Goal: Task Accomplishment & Management: Manage account settings

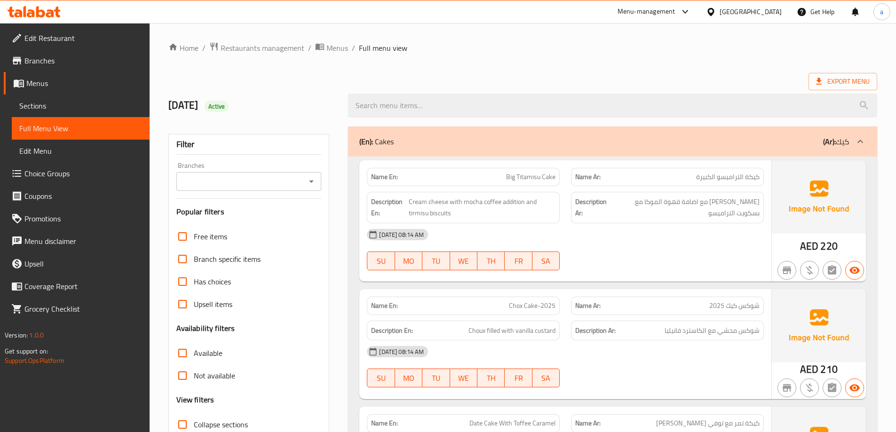
scroll to position [1493, 0]
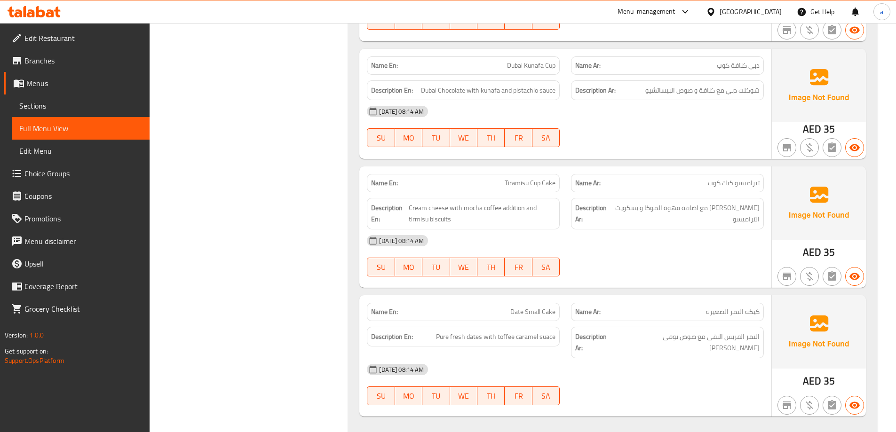
click at [49, 15] on icon at bounding box center [34, 11] width 53 height 11
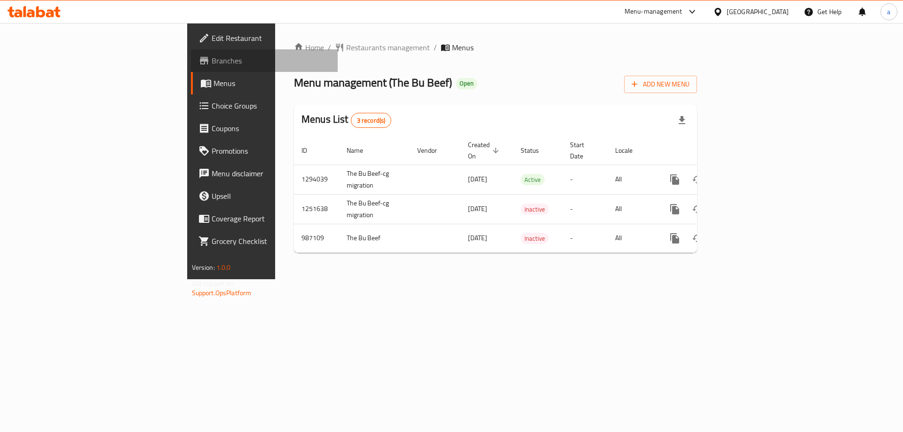
click at [212, 56] on span "Branches" at bounding box center [271, 60] width 119 height 11
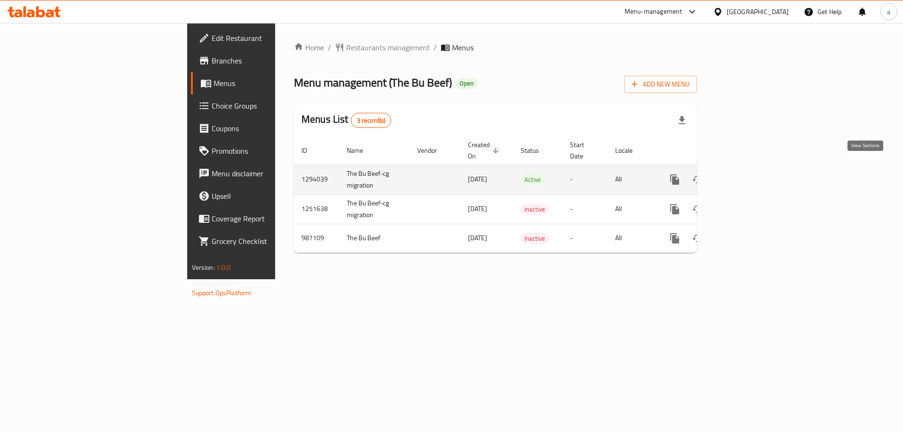
click at [748, 174] on icon "enhanced table" at bounding box center [742, 179] width 11 height 11
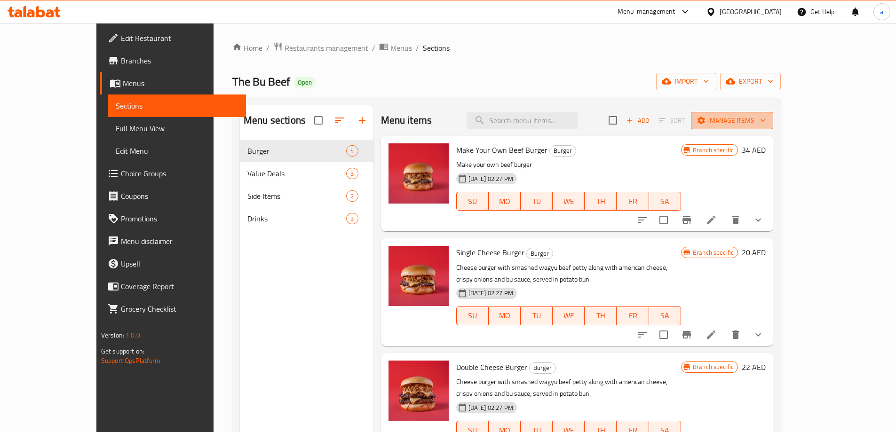
click at [766, 125] on span "Manage items" at bounding box center [732, 121] width 67 height 12
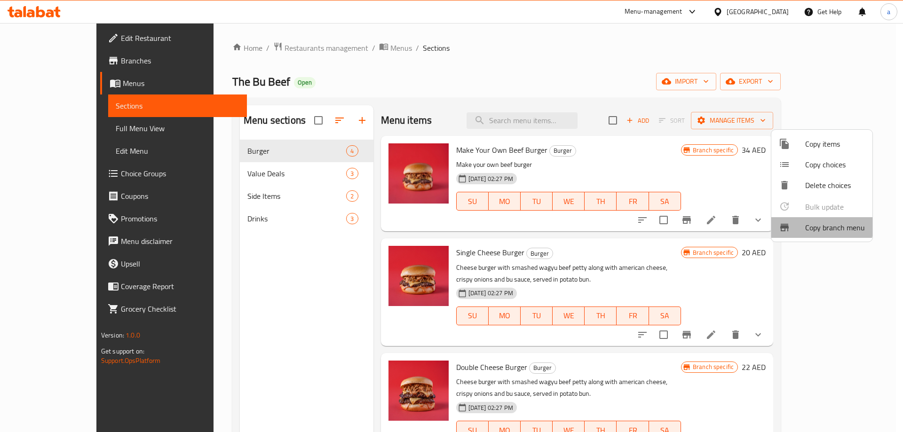
click at [818, 226] on span "Copy branch menu" at bounding box center [835, 227] width 60 height 11
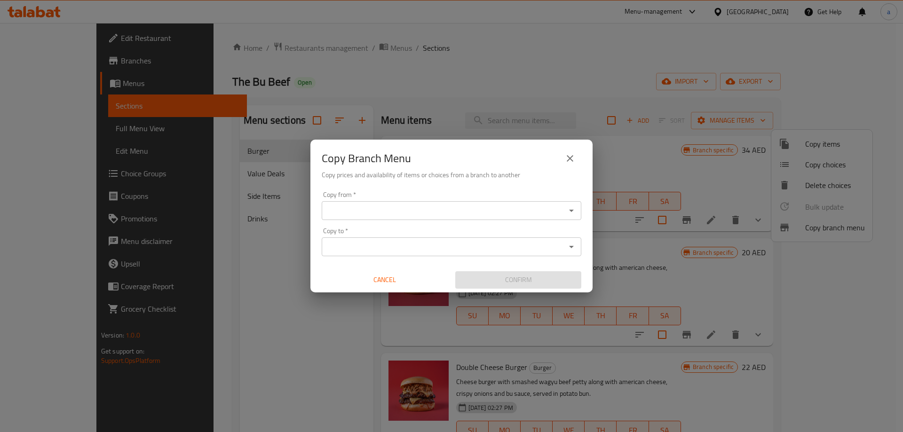
click at [458, 215] on input "Copy from   *" at bounding box center [444, 210] width 239 height 13
click at [488, 204] on div "Copy from *" at bounding box center [452, 210] width 260 height 19
click at [574, 211] on icon "Open" at bounding box center [571, 210] width 11 height 11
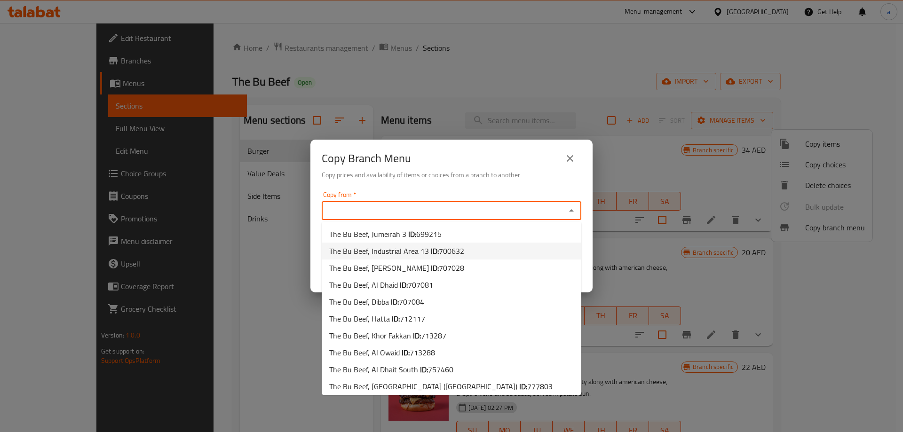
type input "f"
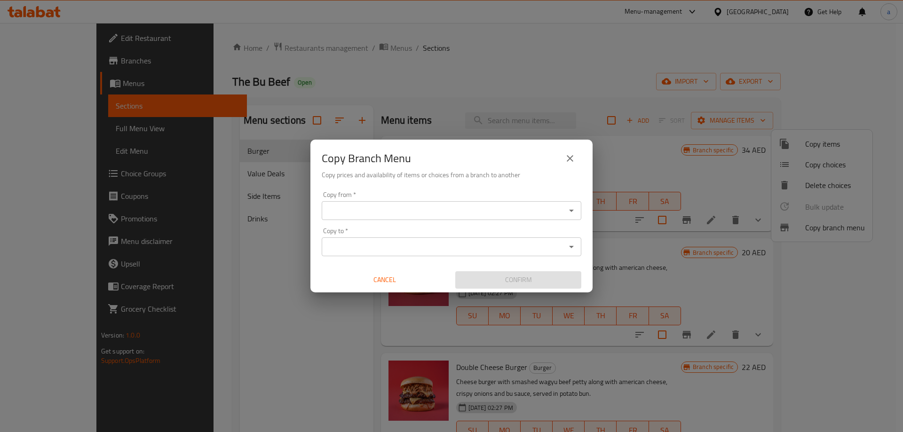
click at [565, 211] on button "Open" at bounding box center [571, 210] width 13 height 13
click at [567, 211] on icon "Open" at bounding box center [571, 210] width 11 height 11
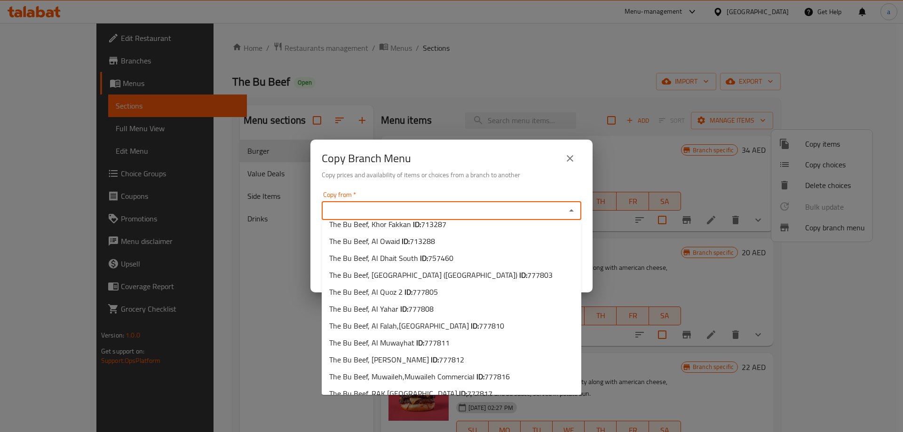
scroll to position [111, 0]
click at [460, 257] on li "The Bu Beef, Al Dhait South ID: 757460" at bounding box center [452, 259] width 260 height 17
type input "The Bu Beef, Al Dhait South"
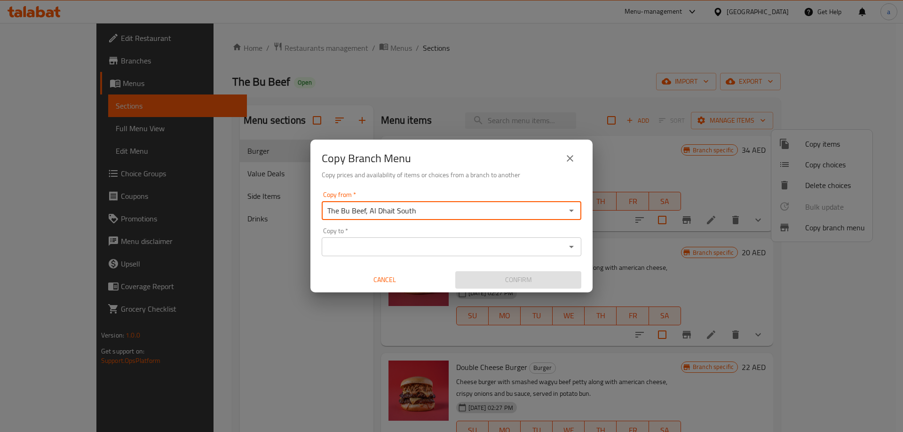
drag, startPoint x: 369, startPoint y: 211, endPoint x: 393, endPoint y: 213, distance: 24.1
click at [393, 213] on input "The Bu Beef, Al Dhait South" at bounding box center [444, 210] width 239 height 13
drag, startPoint x: 414, startPoint y: 211, endPoint x: 370, endPoint y: 212, distance: 43.8
click at [370, 212] on input "The Bu Beef, Al Dhait South" at bounding box center [444, 210] width 239 height 13
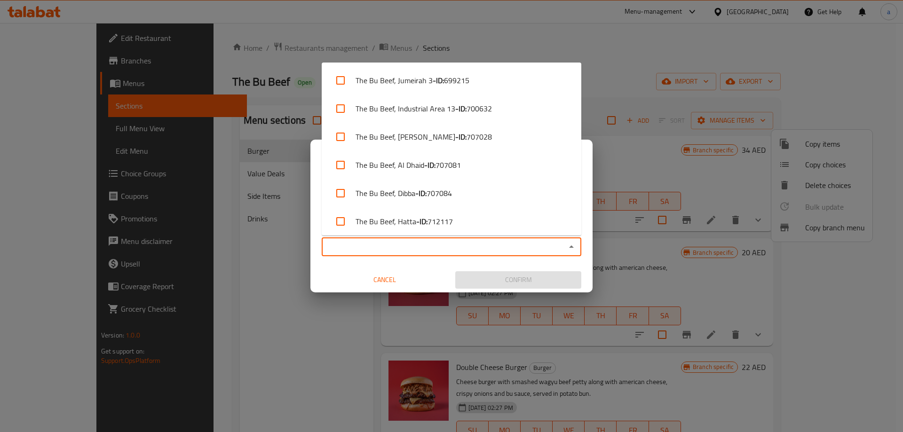
click at [369, 241] on input "Copy to   *" at bounding box center [444, 246] width 239 height 13
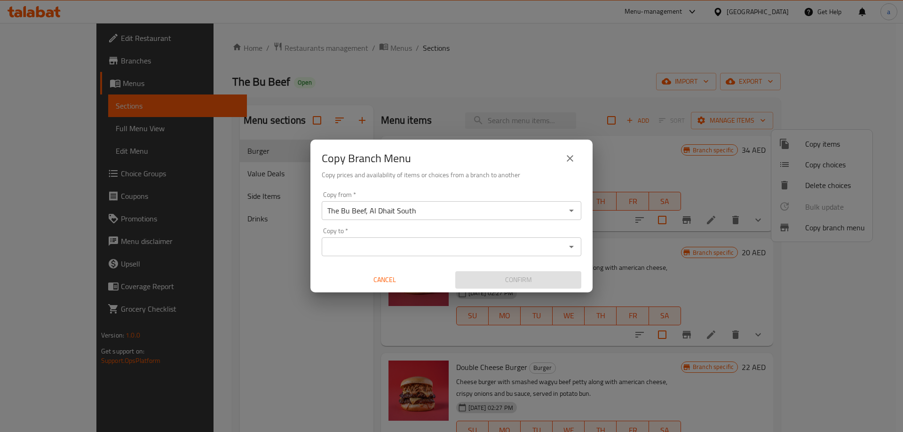
click at [571, 240] on button "Open" at bounding box center [571, 246] width 13 height 13
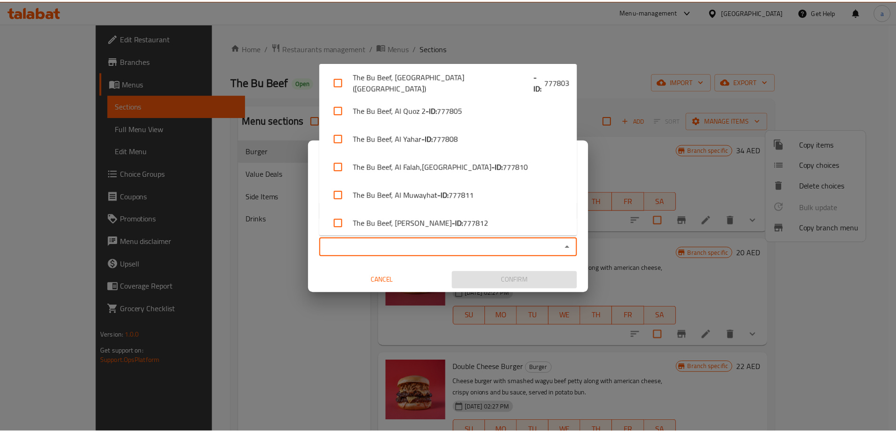
scroll to position [246, 0]
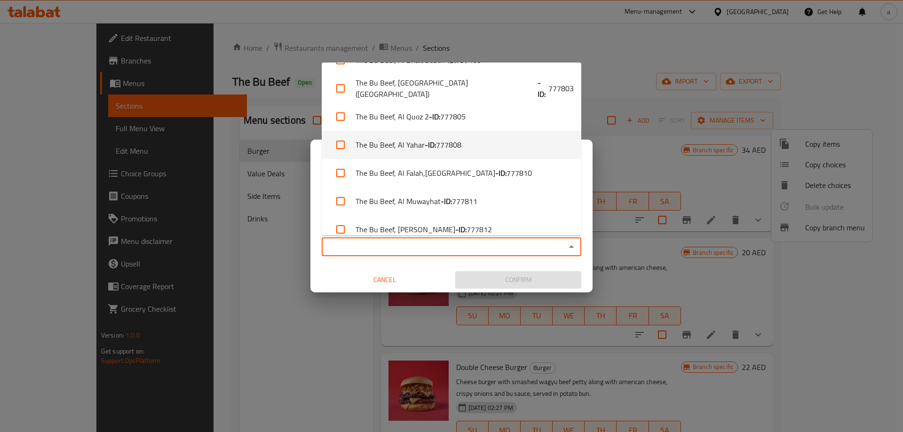
click at [479, 148] on li "The Bu Beef, Al Yahar - ID: 777808" at bounding box center [452, 145] width 260 height 28
checkbox input "true"
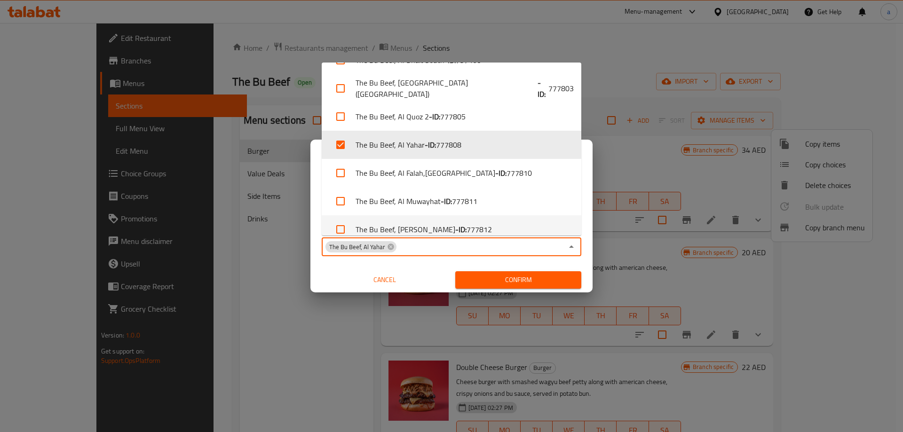
click at [438, 264] on div "Copy from   * The Bu Beef, Al Dhait South Copy from * Copy to   * The Bu Beef, …" at bounding box center [451, 240] width 282 height 105
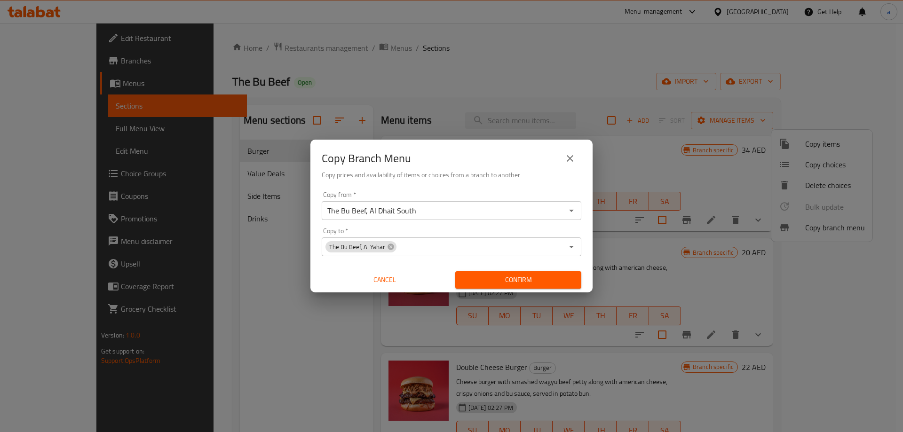
click at [496, 280] on span "Confirm" at bounding box center [518, 280] width 111 height 12
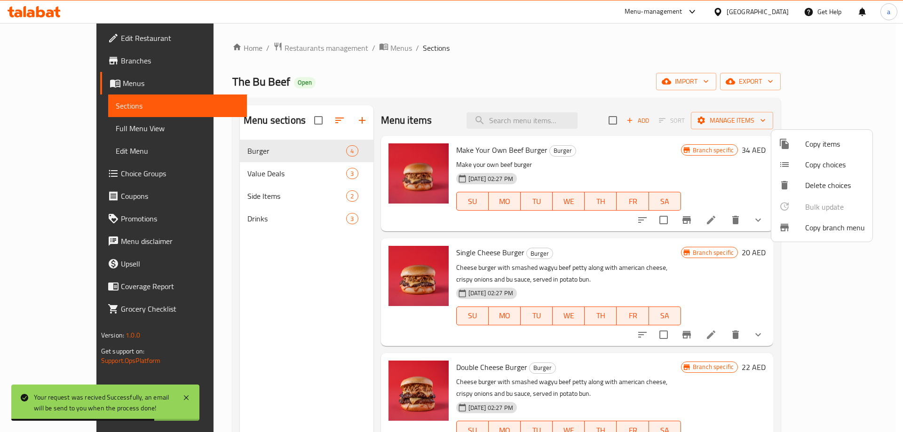
click at [70, 124] on div at bounding box center [451, 216] width 903 height 432
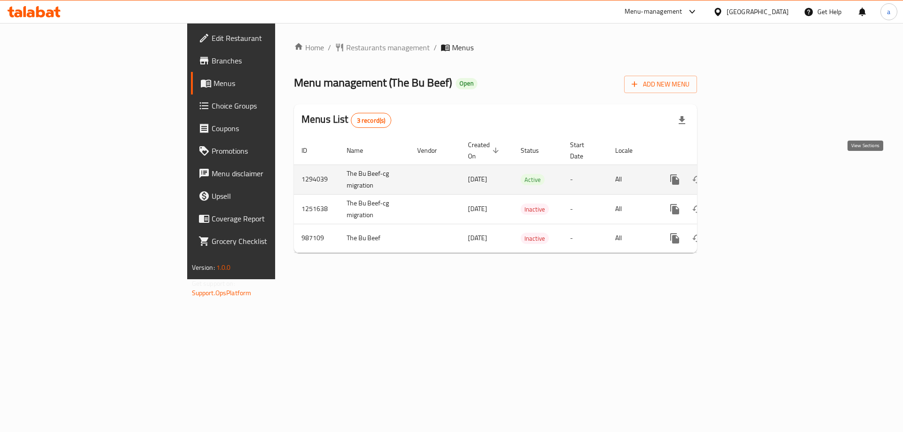
click at [748, 174] on icon "enhanced table" at bounding box center [742, 179] width 11 height 11
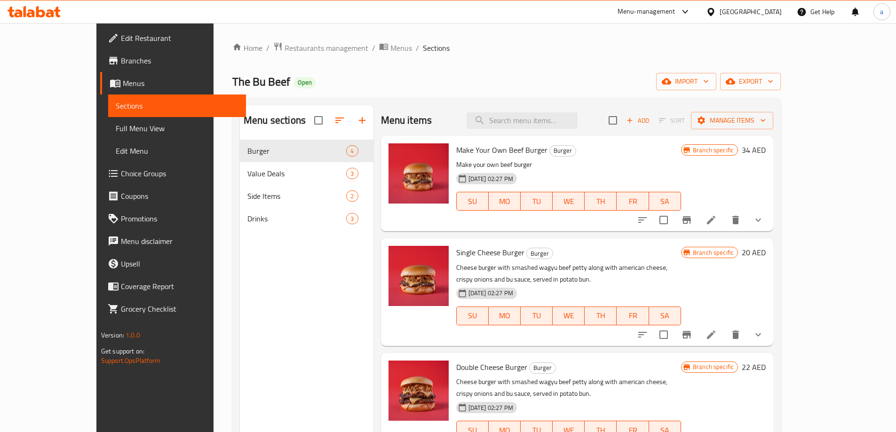
click at [116, 131] on span "Full Menu View" at bounding box center [177, 128] width 123 height 11
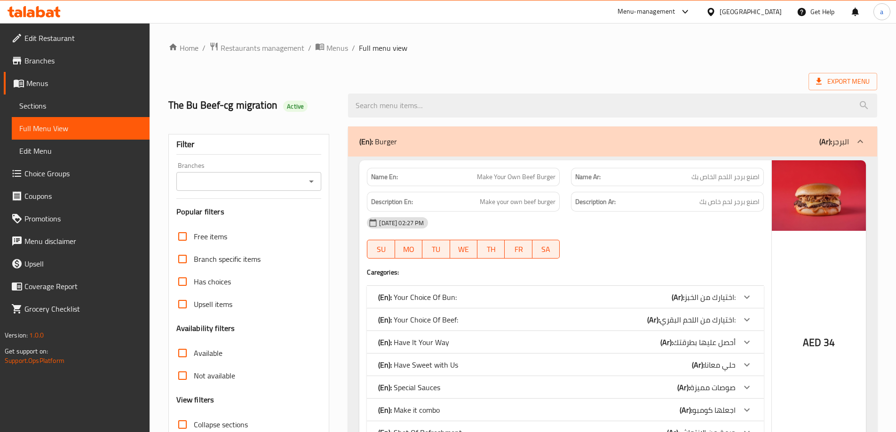
click at [260, 180] on input "Branches" at bounding box center [241, 181] width 124 height 13
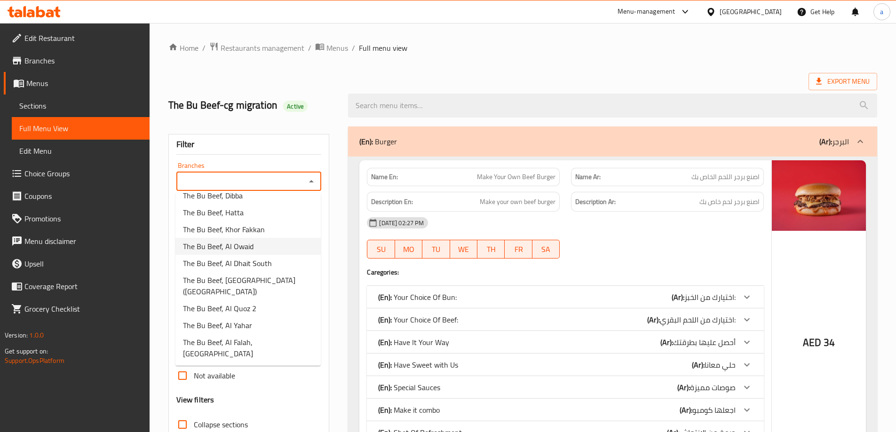
scroll to position [141, 0]
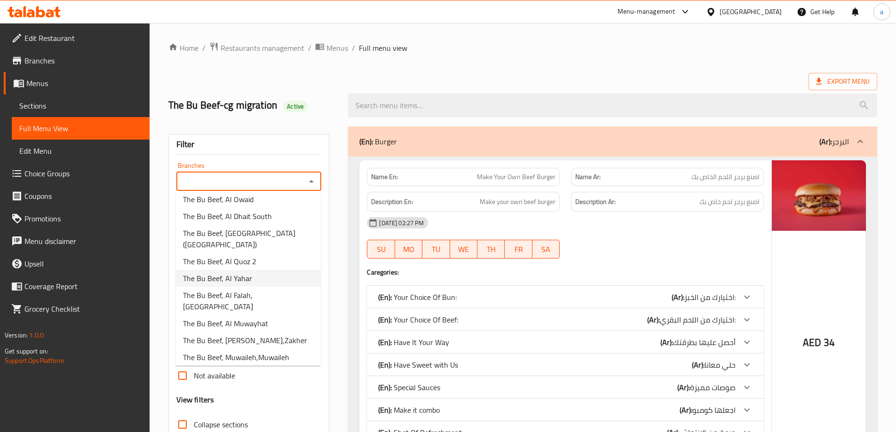
click at [261, 277] on li "The Bu Beef, Al Yahar" at bounding box center [247, 278] width 145 height 17
type input "The Bu Beef, Al Yahar"
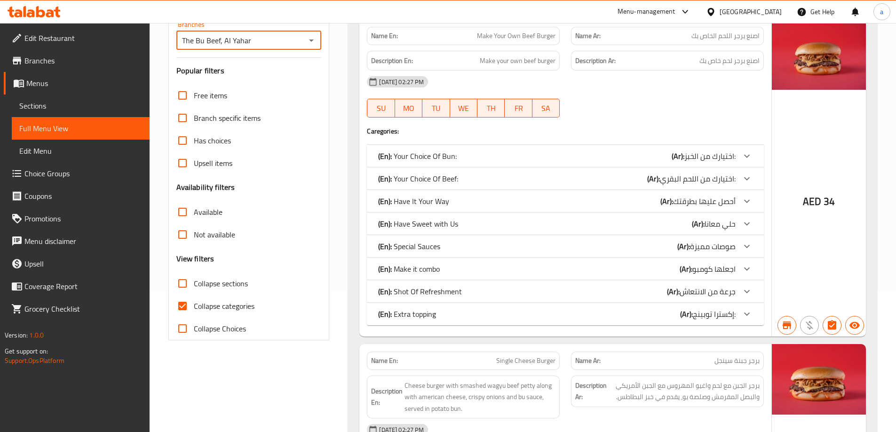
click at [231, 310] on span "Collapse categories" at bounding box center [224, 306] width 61 height 11
click at [194, 310] on input "Collapse categories" at bounding box center [182, 306] width 23 height 23
checkbox input "false"
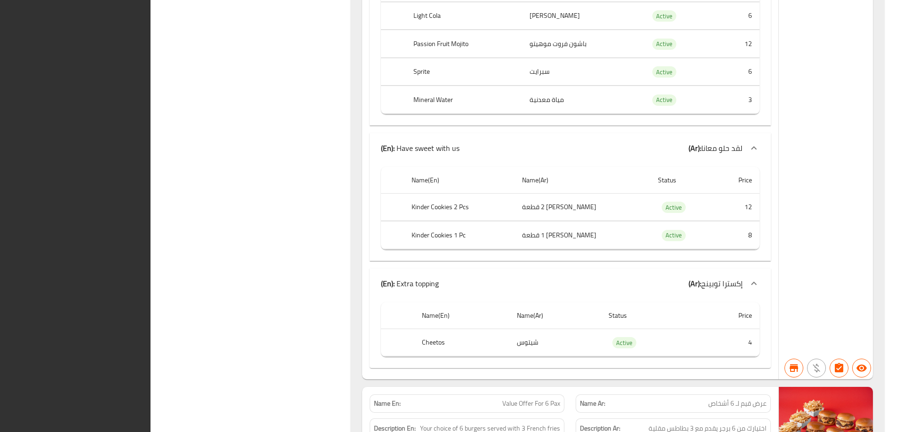
scroll to position [8444, 0]
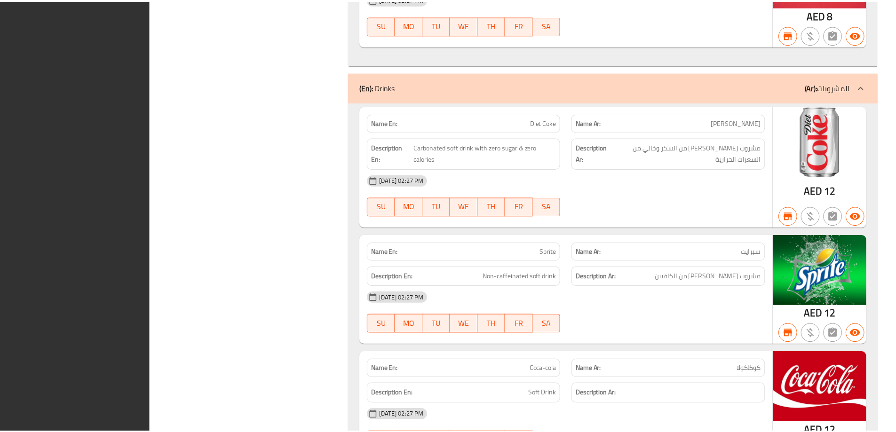
scroll to position [12891, 0]
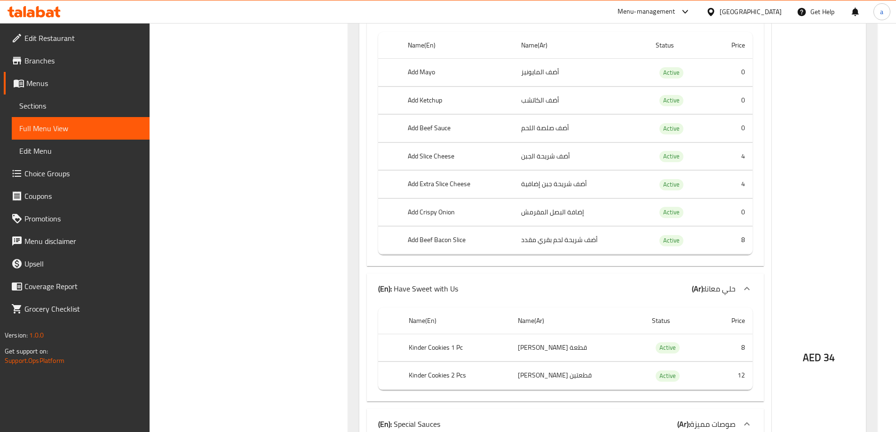
scroll to position [0, 0]
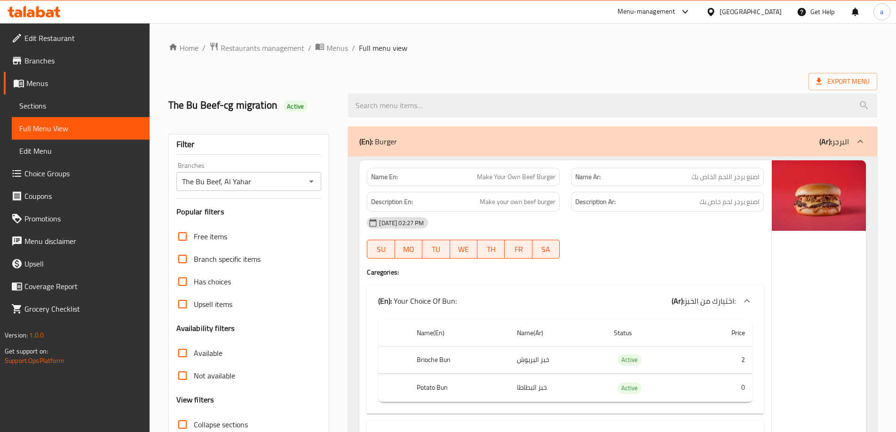
click at [814, 83] on icon at bounding box center [818, 81] width 9 height 9
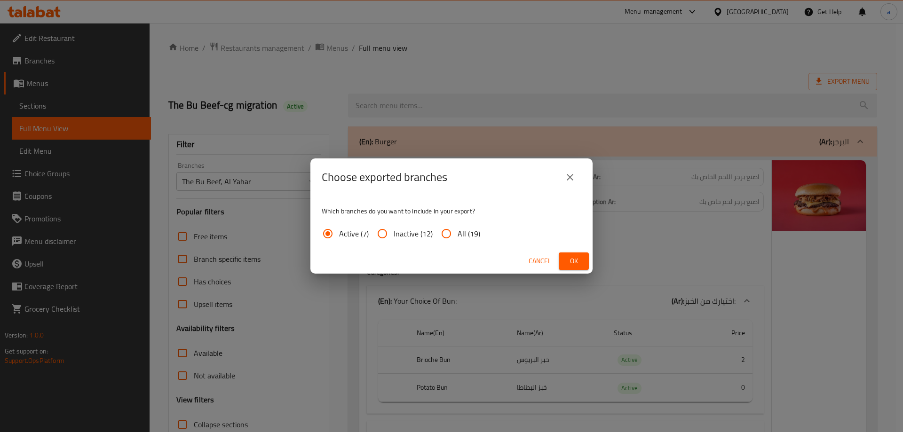
click at [447, 234] on input "All (19)" at bounding box center [446, 234] width 23 height 23
radio input "true"
click at [581, 267] on button "Ok" at bounding box center [574, 261] width 30 height 17
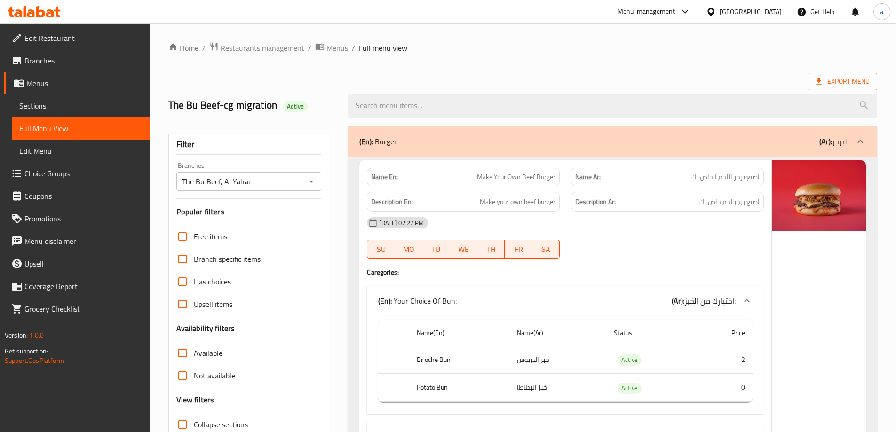
click at [71, 60] on span "Branches" at bounding box center [83, 60] width 118 height 11
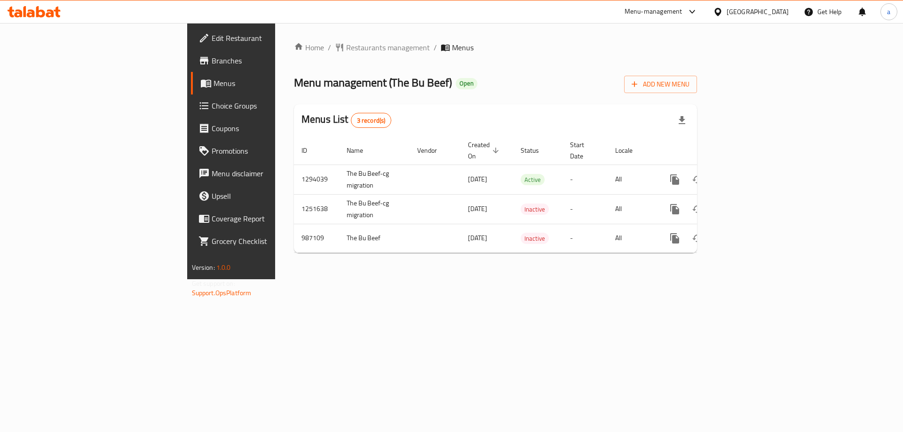
click at [432, 105] on div "Menus List 3 record(s)" at bounding box center [495, 120] width 403 height 32
click at [51, 15] on icon at bounding box center [34, 11] width 53 height 11
